Goal: Information Seeking & Learning: Learn about a topic

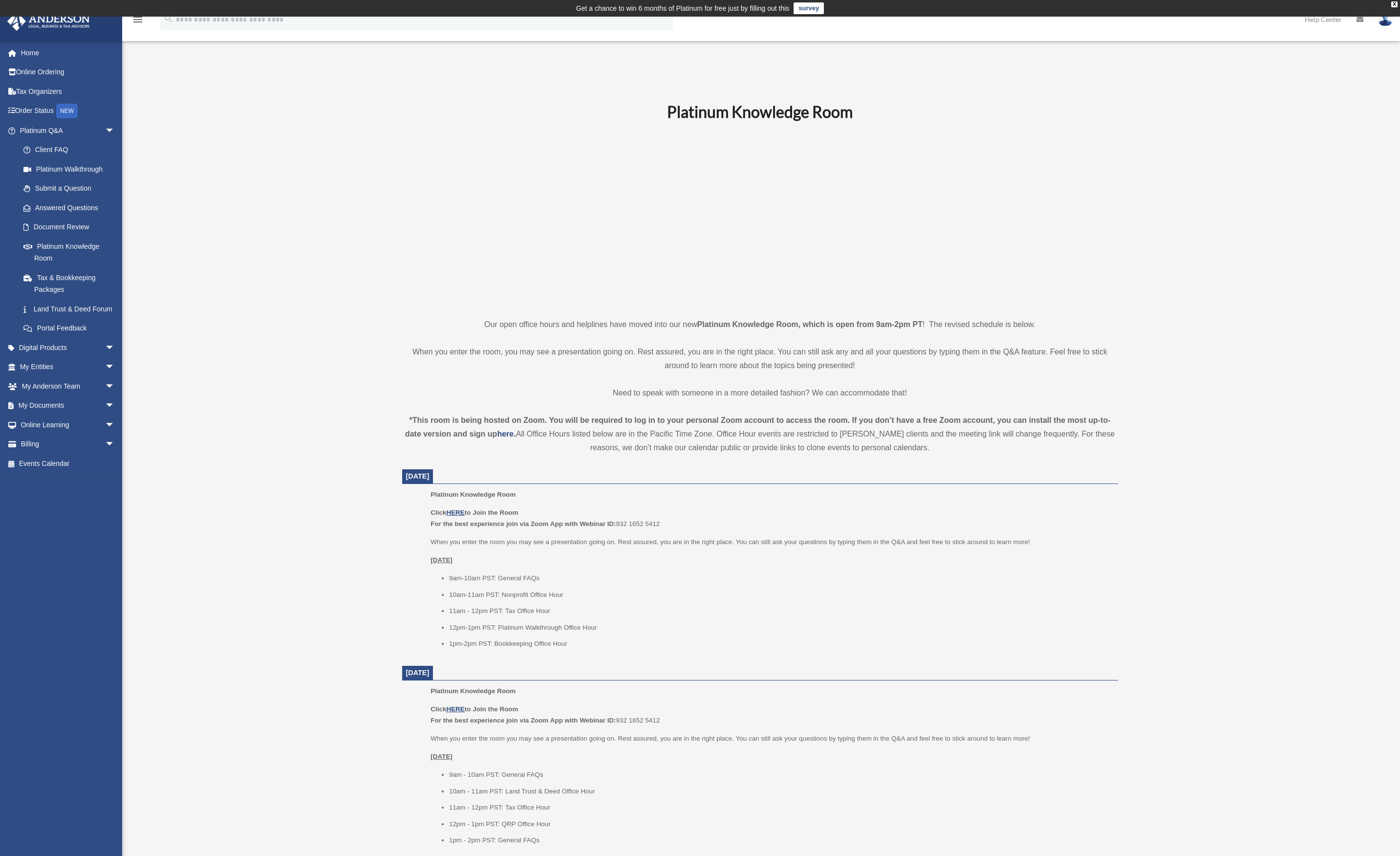
click at [196, 441] on div "Platinum Knowledge Room reagg702@gmail.com Sign Out reagg702@gmail.com Home Onl…" at bounding box center [700, 773] width 1400 height 1401
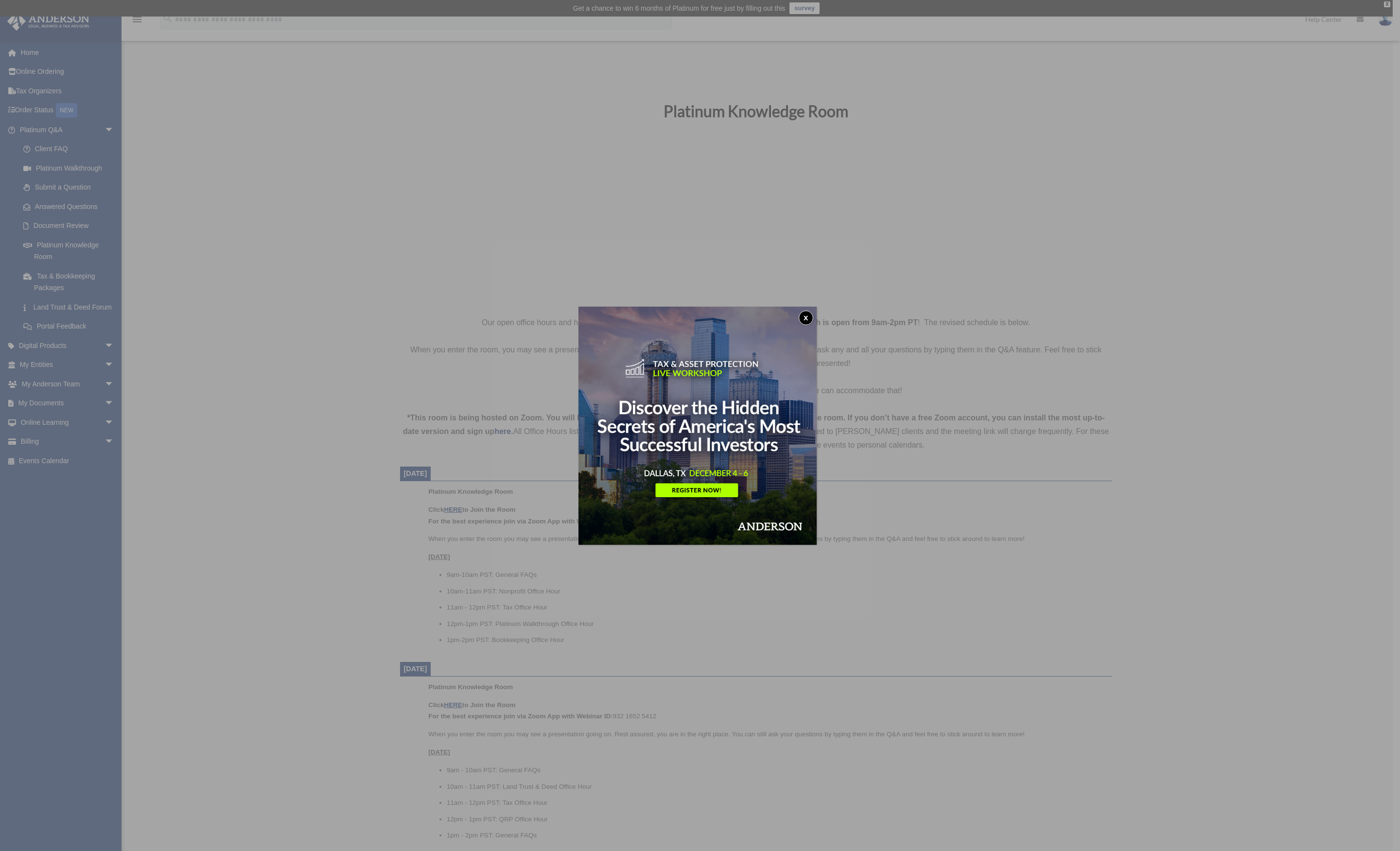
click at [809, 318] on button "x" at bounding box center [807, 318] width 15 height 15
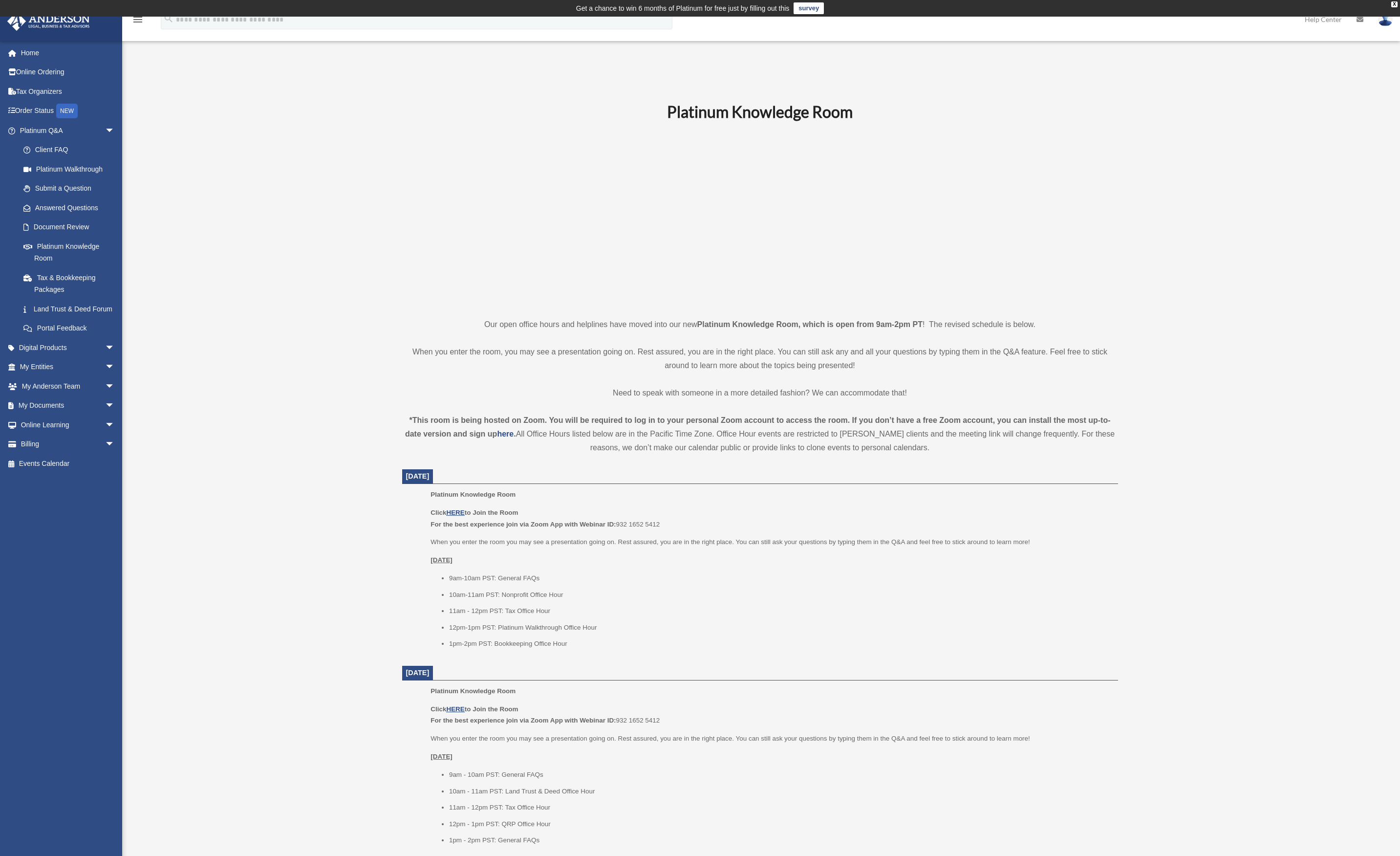
click at [358, 244] on div "Platinum Knowledge Room reagg702@gmail.com Sign Out reagg702@gmail.com Home Onl…" at bounding box center [700, 773] width 1400 height 1401
click at [105, 357] on span "arrow_drop_down" at bounding box center [115, 347] width 20 height 20
click at [105, 357] on span "arrow_drop_up" at bounding box center [115, 347] width 20 height 20
click at [35, 95] on link "Tax Organizers" at bounding box center [68, 92] width 122 height 20
click at [29, 91] on link "Tax Organizers" at bounding box center [68, 92] width 122 height 20
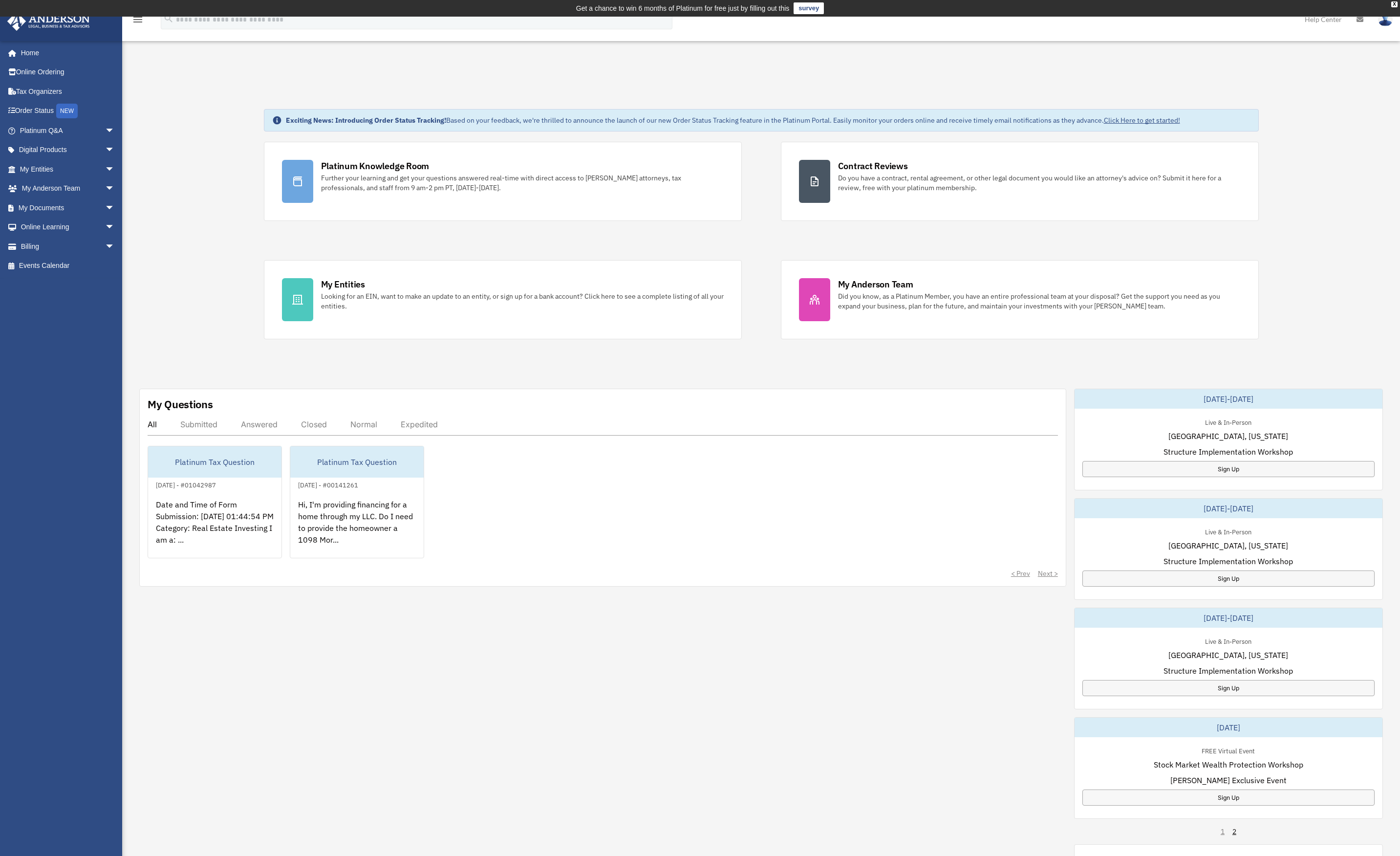
click at [210, 295] on div "Exciting News: Introducing Order Status Tracking! Based on your feedback, we're…" at bounding box center [761, 519] width 1293 height 869
click at [44, 332] on div "reagg702@gmail.com Sign Out reagg702@gmail.com Home Online Ordering Tax Organiz…" at bounding box center [65, 431] width 129 height 782
click at [36, 346] on div "reagg702@gmail.com Sign Out reagg702@gmail.com Home Online Ordering Tax Organiz…" at bounding box center [65, 431] width 129 height 782
click at [62, 225] on link "Online Learning arrow_drop_down" at bounding box center [68, 227] width 122 height 20
click at [105, 227] on span "arrow_drop_down" at bounding box center [115, 227] width 20 height 20
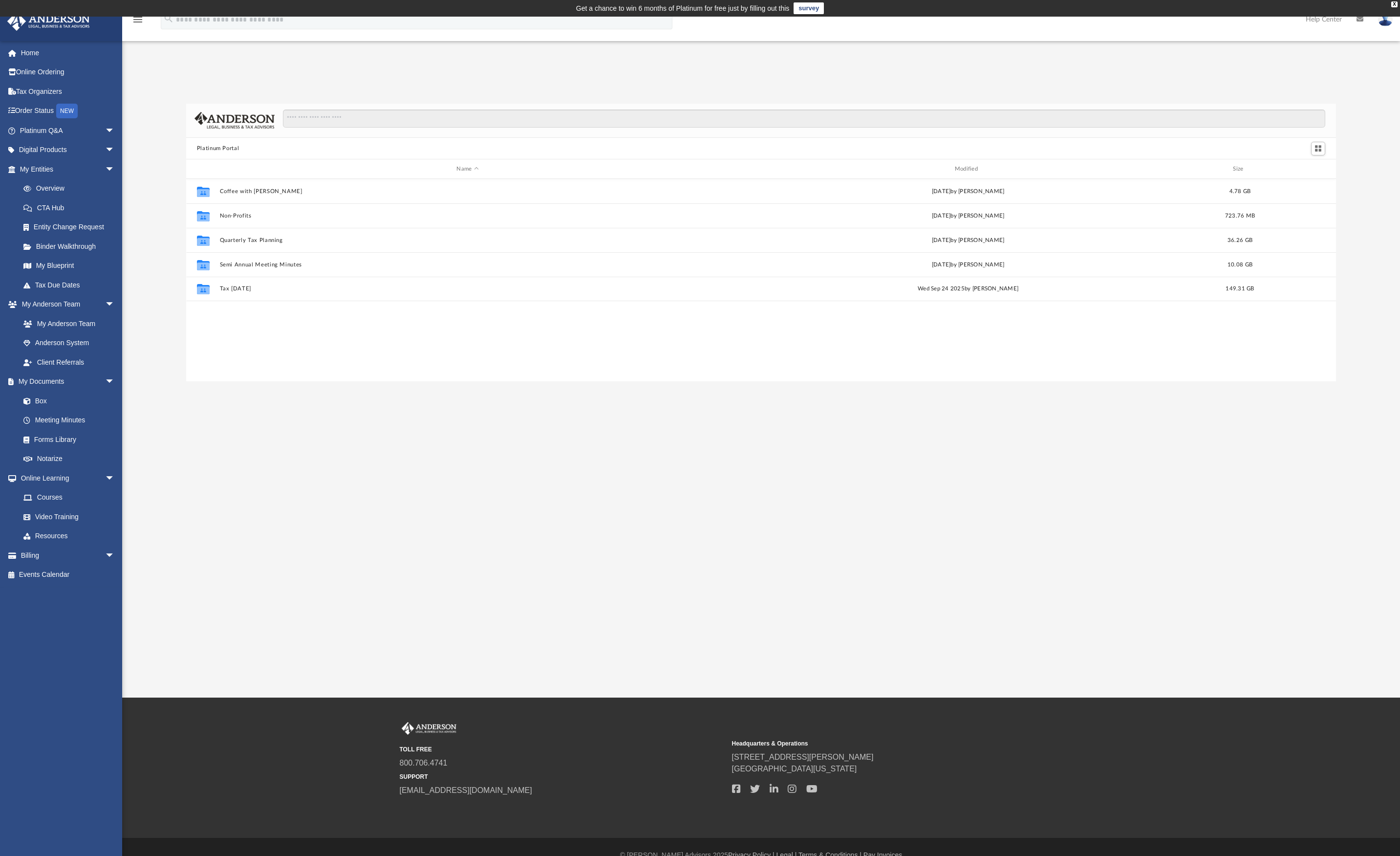
scroll to position [215, 1143]
click at [57, 495] on link "Courses" at bounding box center [69, 498] width 111 height 20
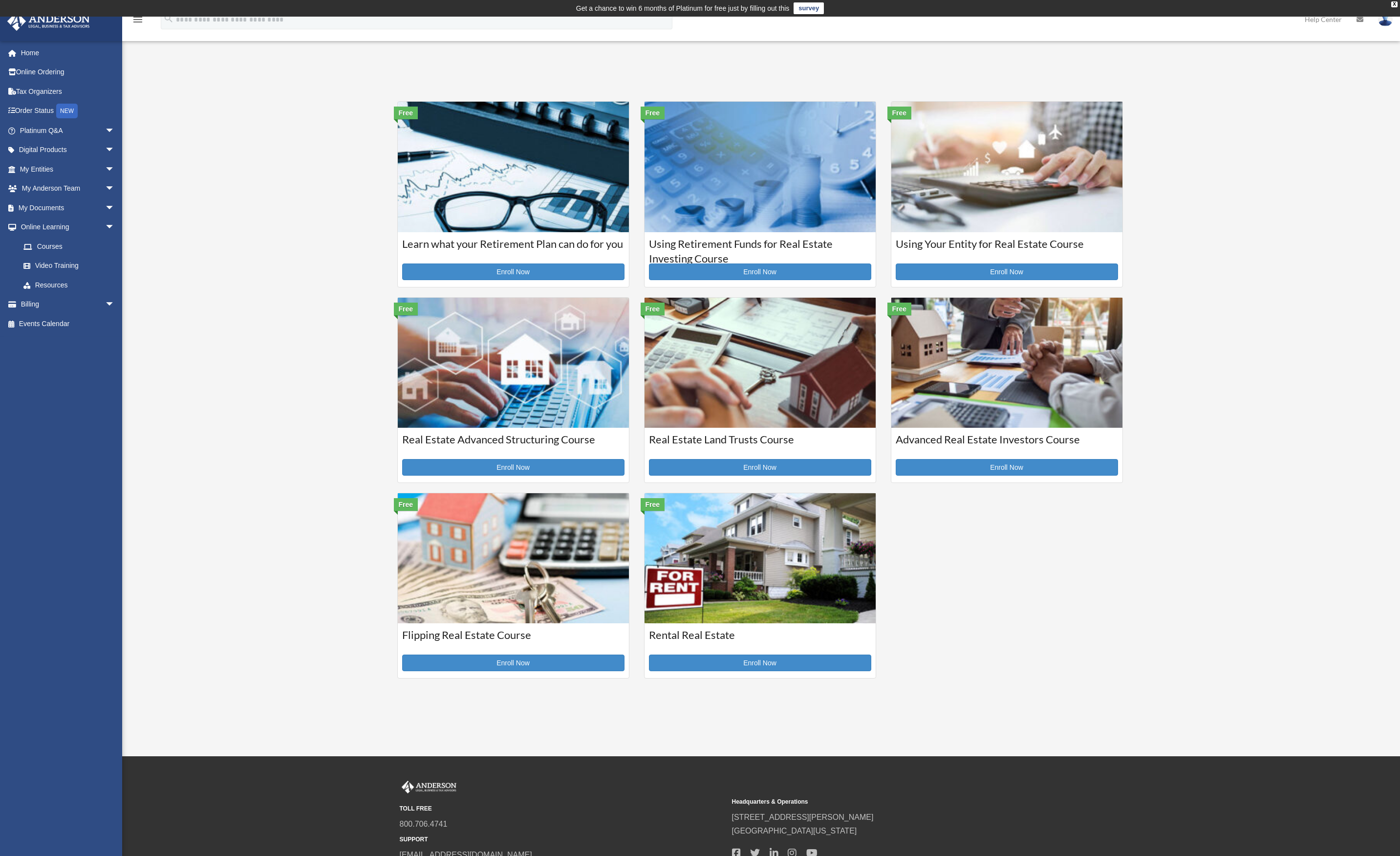
click at [50, 264] on link "Video Training" at bounding box center [71, 266] width 116 height 20
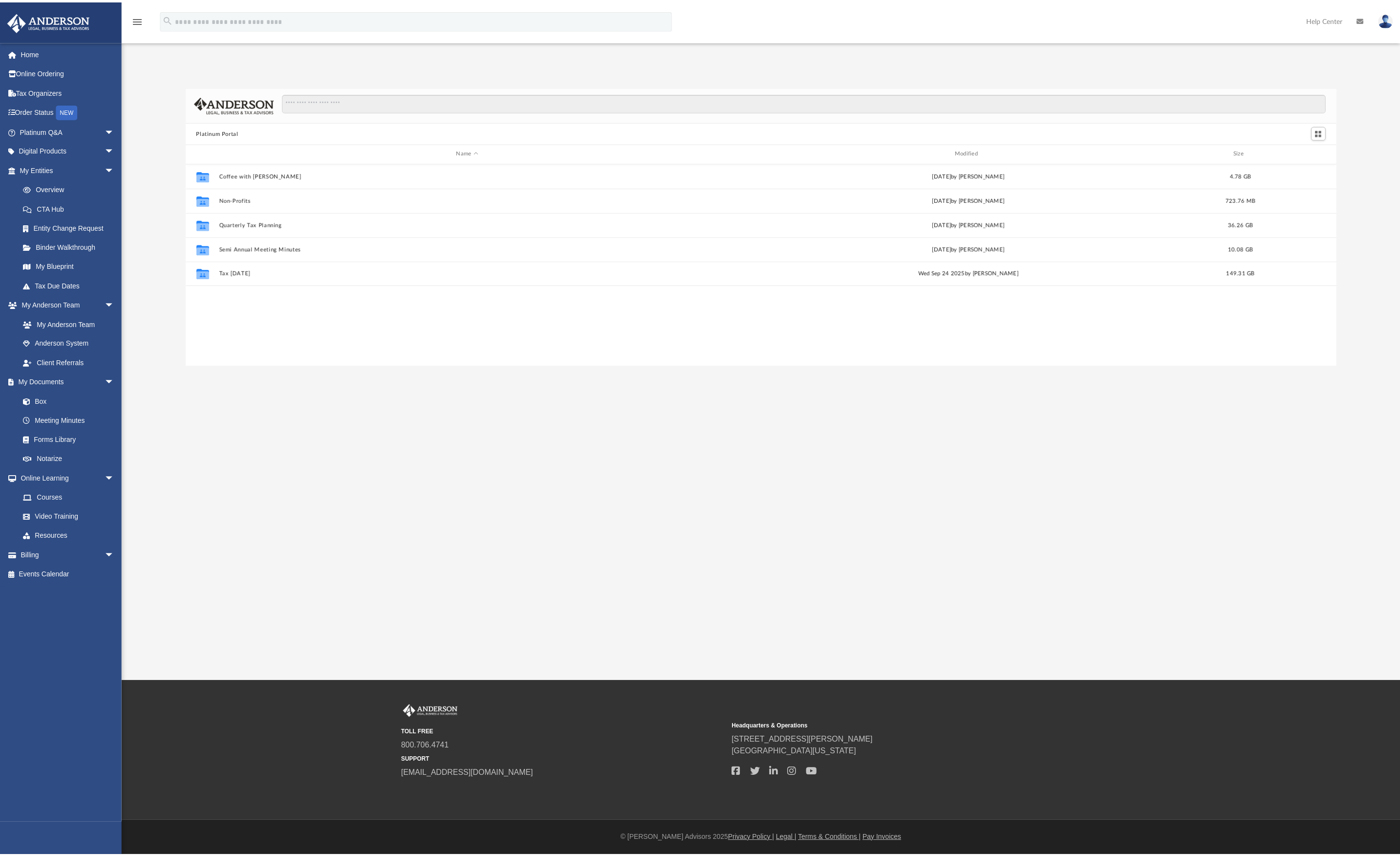
scroll to position [215, 1143]
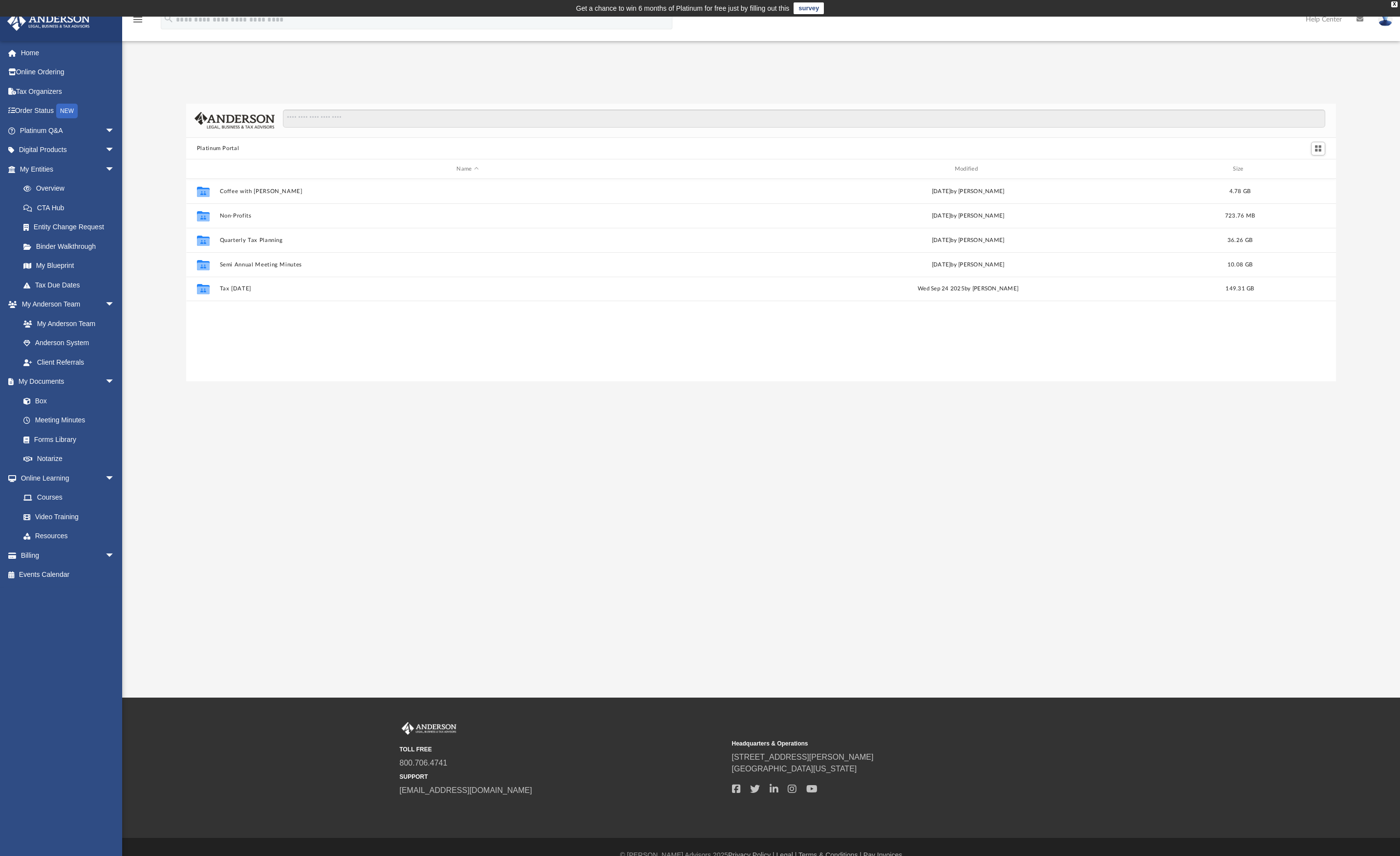
click at [48, 532] on link "Resources" at bounding box center [69, 536] width 111 height 20
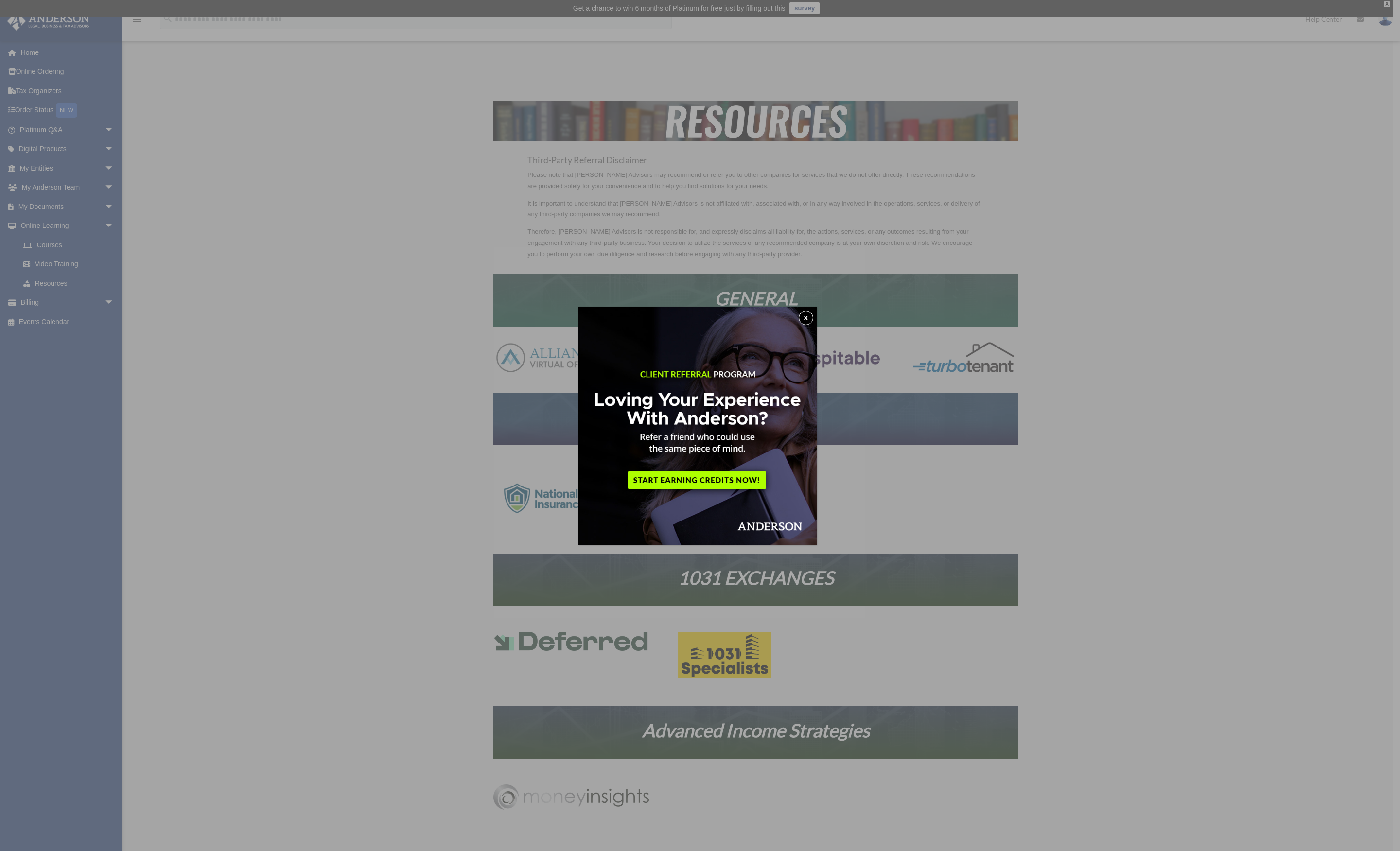
click at [808, 318] on button "x" at bounding box center [807, 318] width 15 height 15
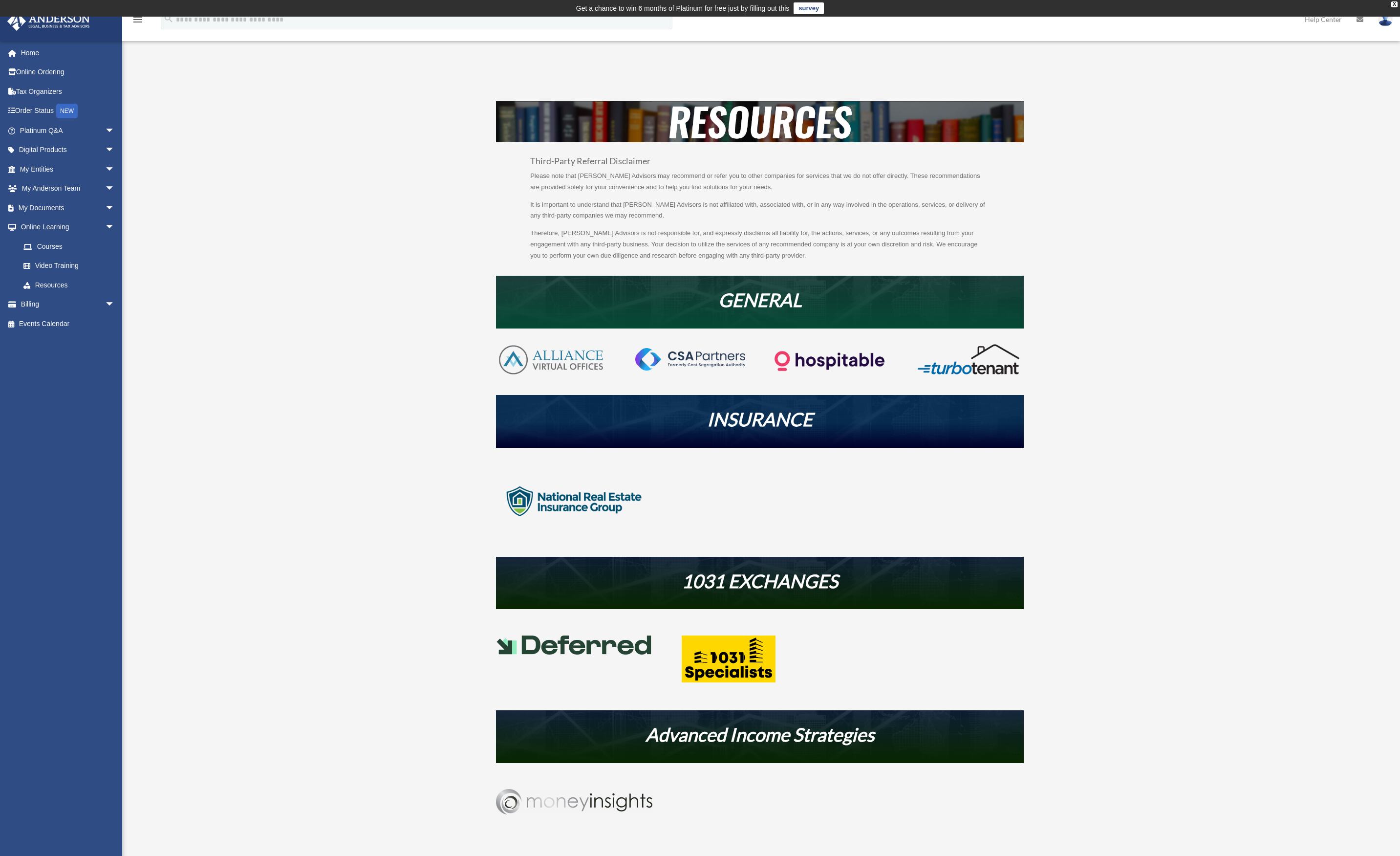
click at [105, 148] on span "arrow_drop_down" at bounding box center [115, 150] width 20 height 20
click at [38, 167] on div "Tax Toolbox" at bounding box center [76, 169] width 83 height 12
click at [36, 171] on div "Tax Toolbox" at bounding box center [76, 169] width 83 height 12
click at [274, 318] on div "Resources reagg702@gmail.com Sign Out reagg702@gmail.com Home Online Ordering T…" at bounding box center [700, 478] width 1400 height 811
click at [265, 290] on div "Resources reagg702@gmail.com Sign Out reagg702@gmail.com Home Online Ordering T…" at bounding box center [700, 478] width 1400 height 811
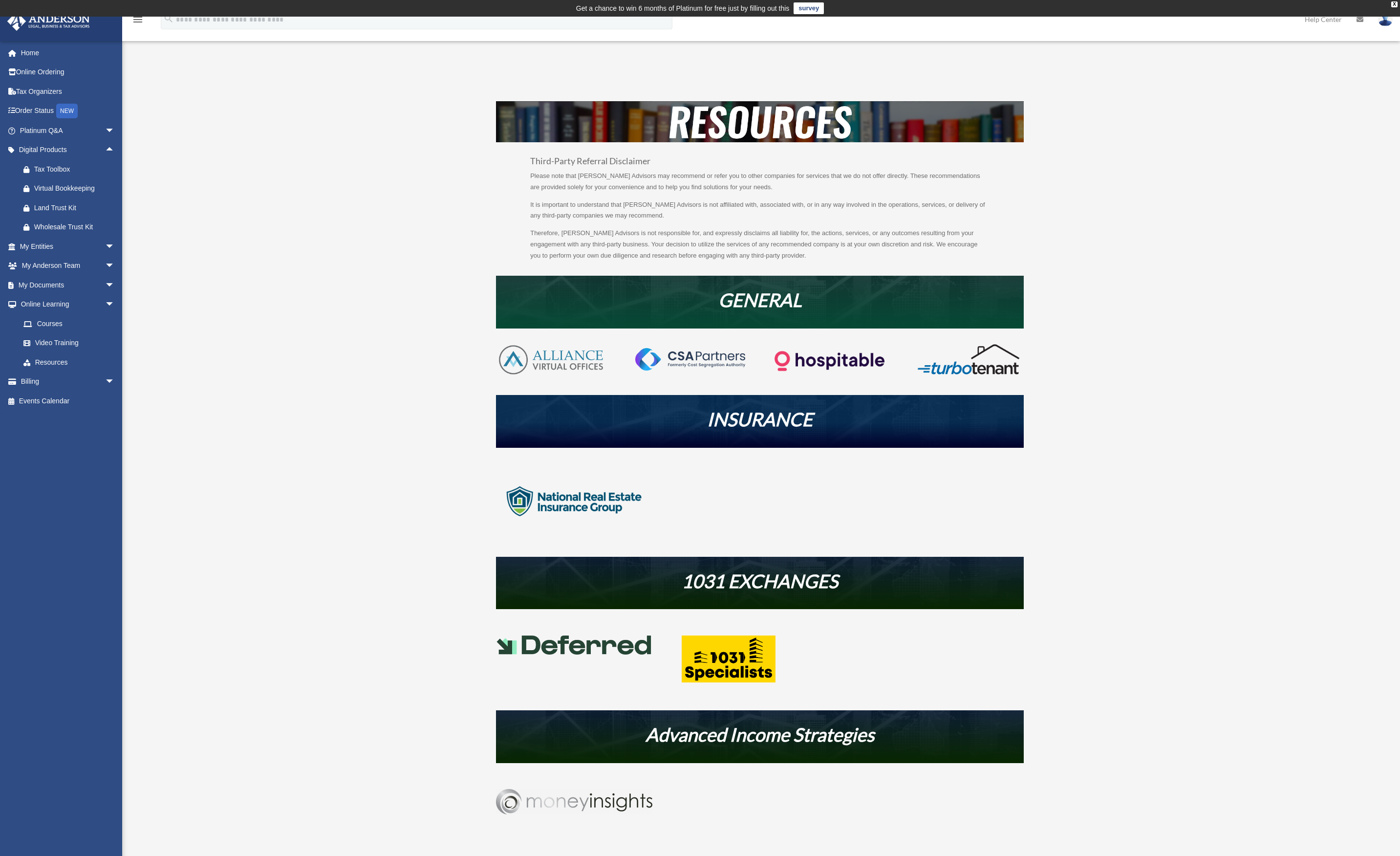
click at [151, 347] on div "Resources reagg702@gmail.com Sign Out reagg702@gmail.com Home Online Ordering T…" at bounding box center [700, 478] width 1400 height 811
click at [233, 376] on div "Resources reagg702@gmail.com Sign Out reagg702@gmail.com Home Online Ordering T…" at bounding box center [700, 478] width 1400 height 811
click at [952, 368] on img at bounding box center [969, 359] width 110 height 32
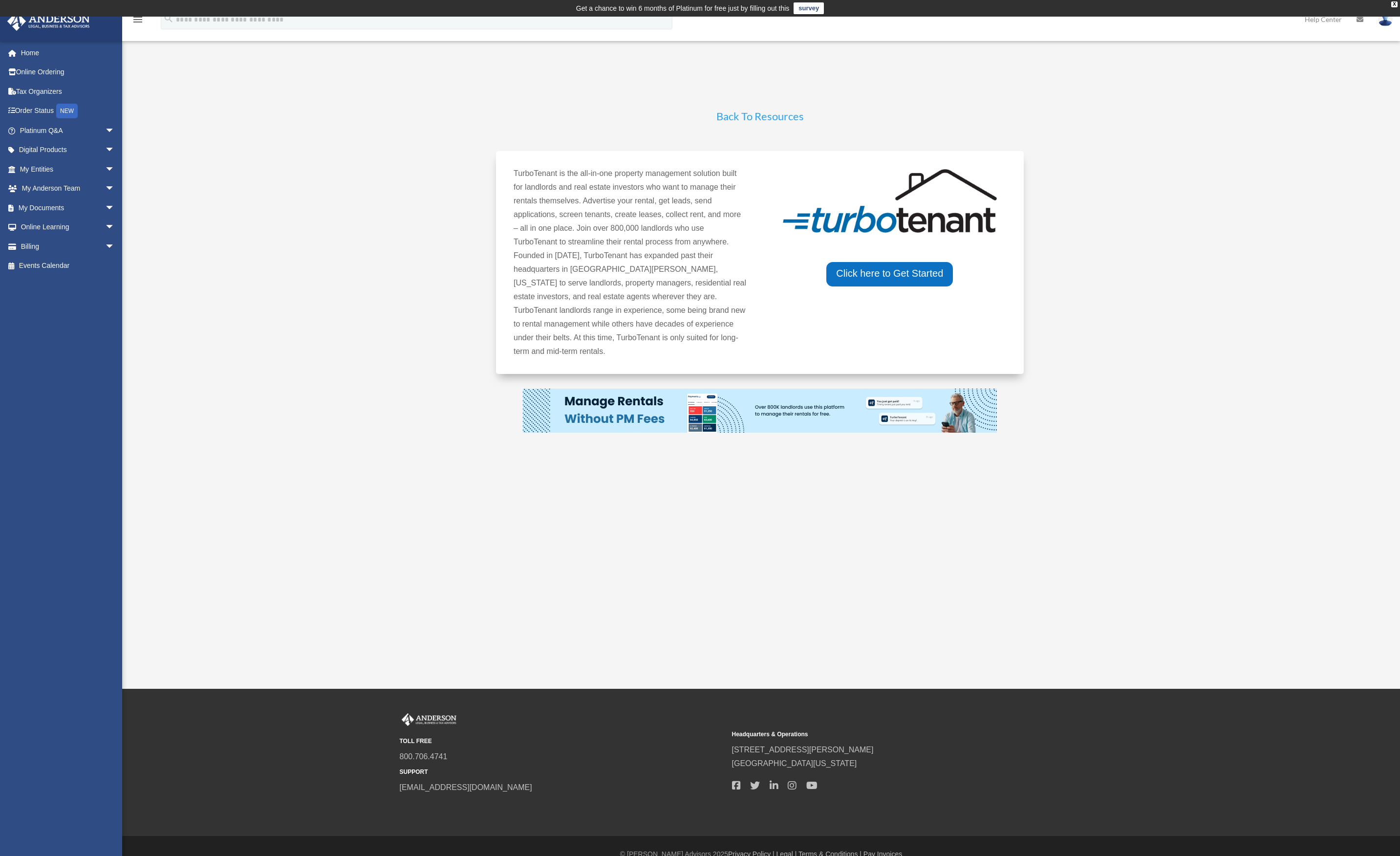
click at [889, 222] on img at bounding box center [890, 201] width 233 height 68
